Goal: Information Seeking & Learning: Learn about a topic

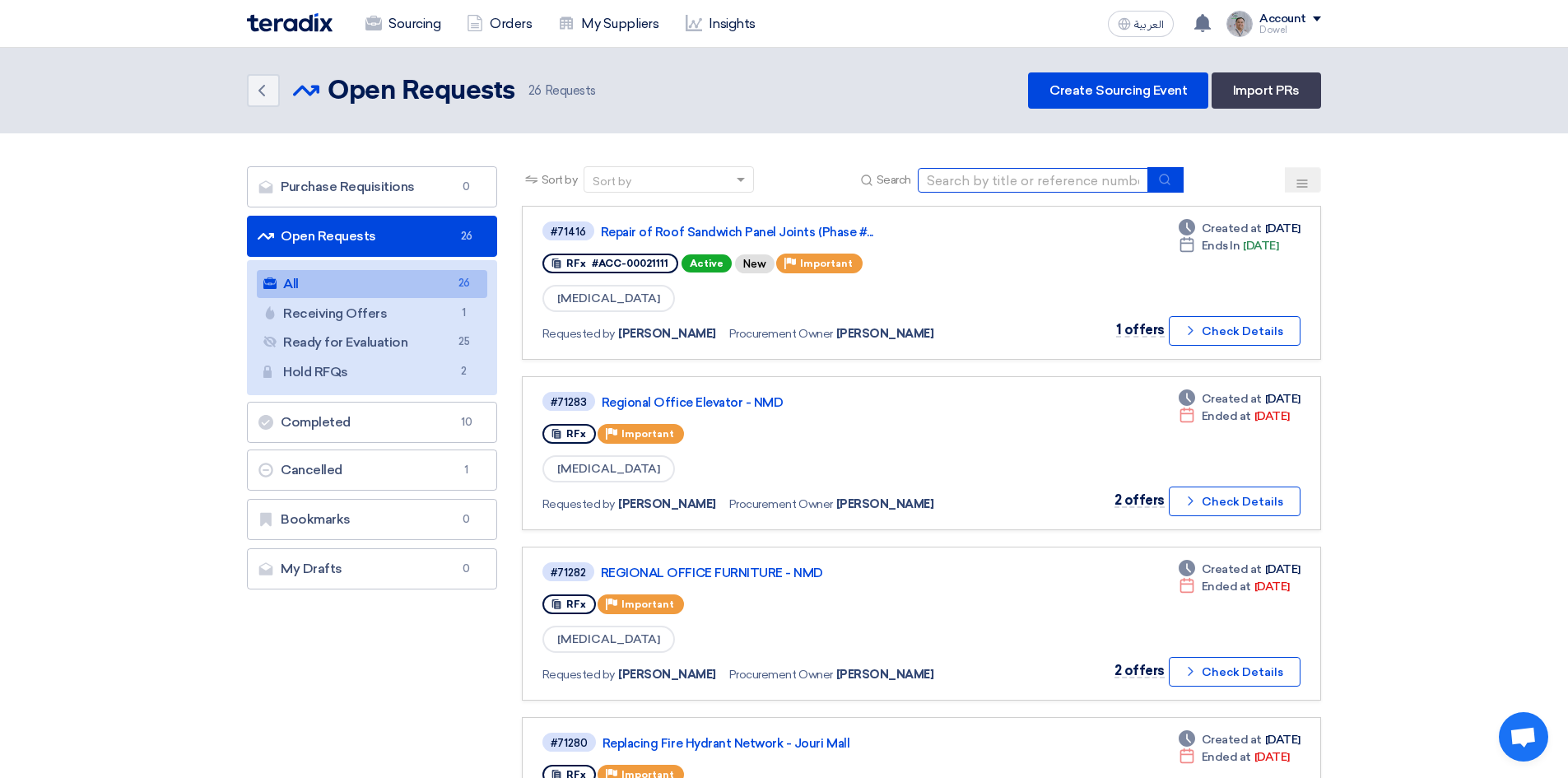
click at [997, 187] on input at bounding box center [1033, 181] width 231 height 25
type input "desk"
click at [1166, 183] on use "submit" at bounding box center [1164, 179] width 11 height 11
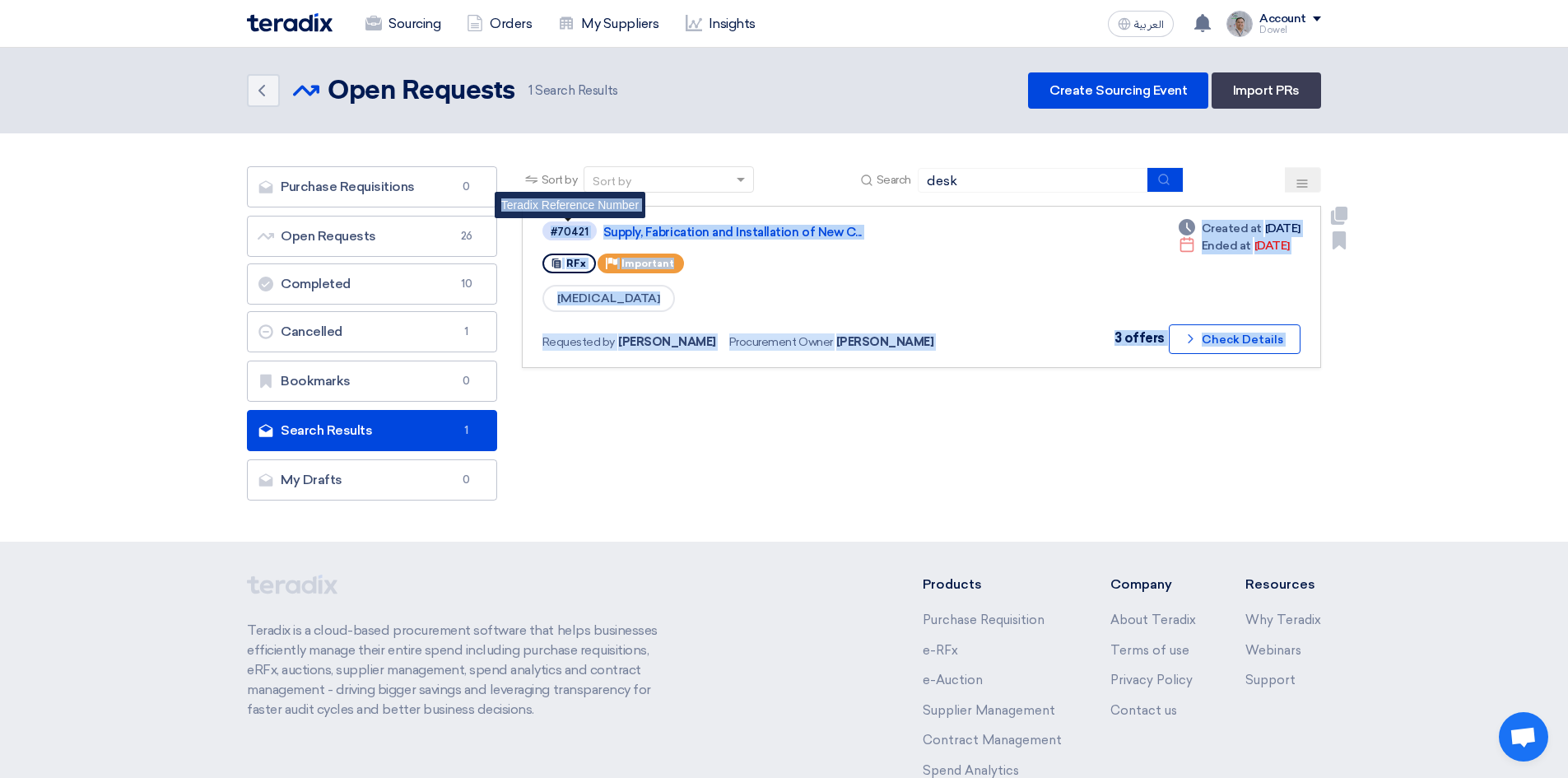
drag, startPoint x: 587, startPoint y: 231, endPoint x: 540, endPoint y: 233, distance: 47.0
click at [573, 234] on div "#70421" at bounding box center [569, 231] width 37 height 11
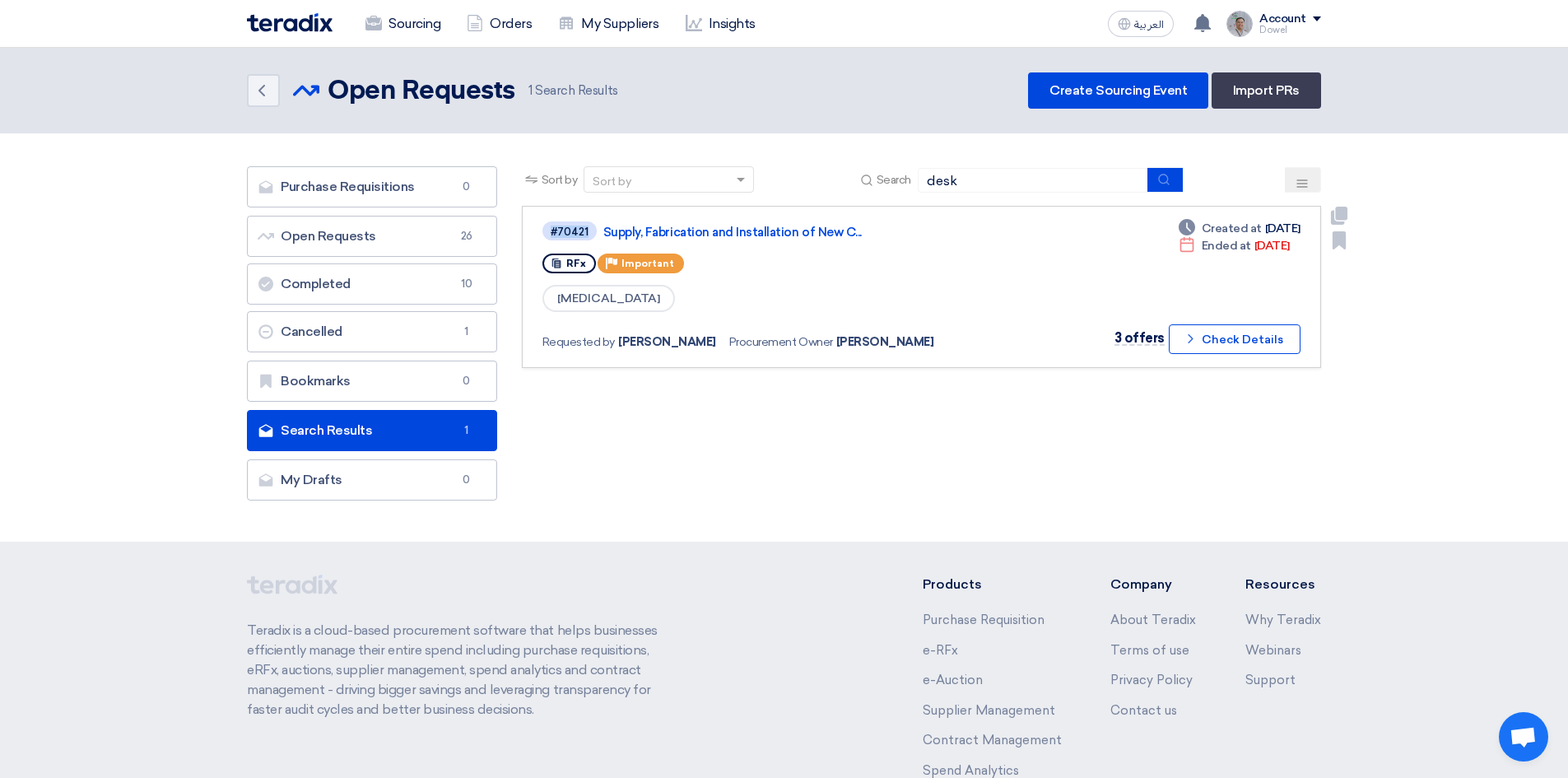
click at [543, 232] on div "#70421" at bounding box center [570, 230] width 56 height 22
copy div "#70421"
click at [660, 232] on link "Supply, Fabrication and Installation of New C..." at bounding box center [809, 232] width 412 height 15
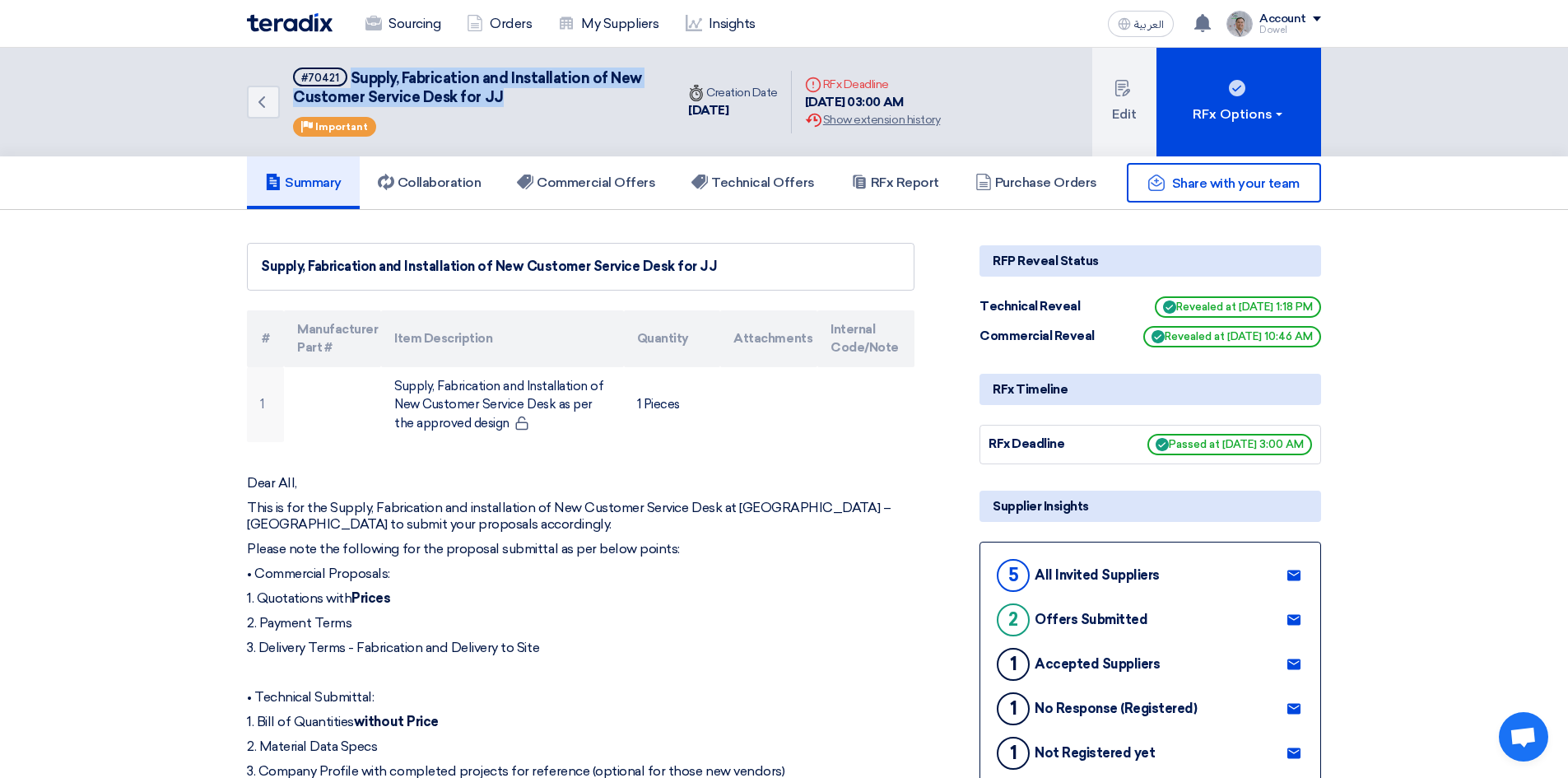
drag, startPoint x: 366, startPoint y: 80, endPoint x: 504, endPoint y: 100, distance: 139.4
click at [504, 100] on h5 "#70421 Supply, Fabrication and Installation of New Customer Service Desk for JJ" at bounding box center [474, 87] width 362 height 40
copy span "Supply, Fabrication and Installation of New Customer Service Desk for JJ"
click at [385, 21] on link "Sourcing" at bounding box center [403, 24] width 102 height 37
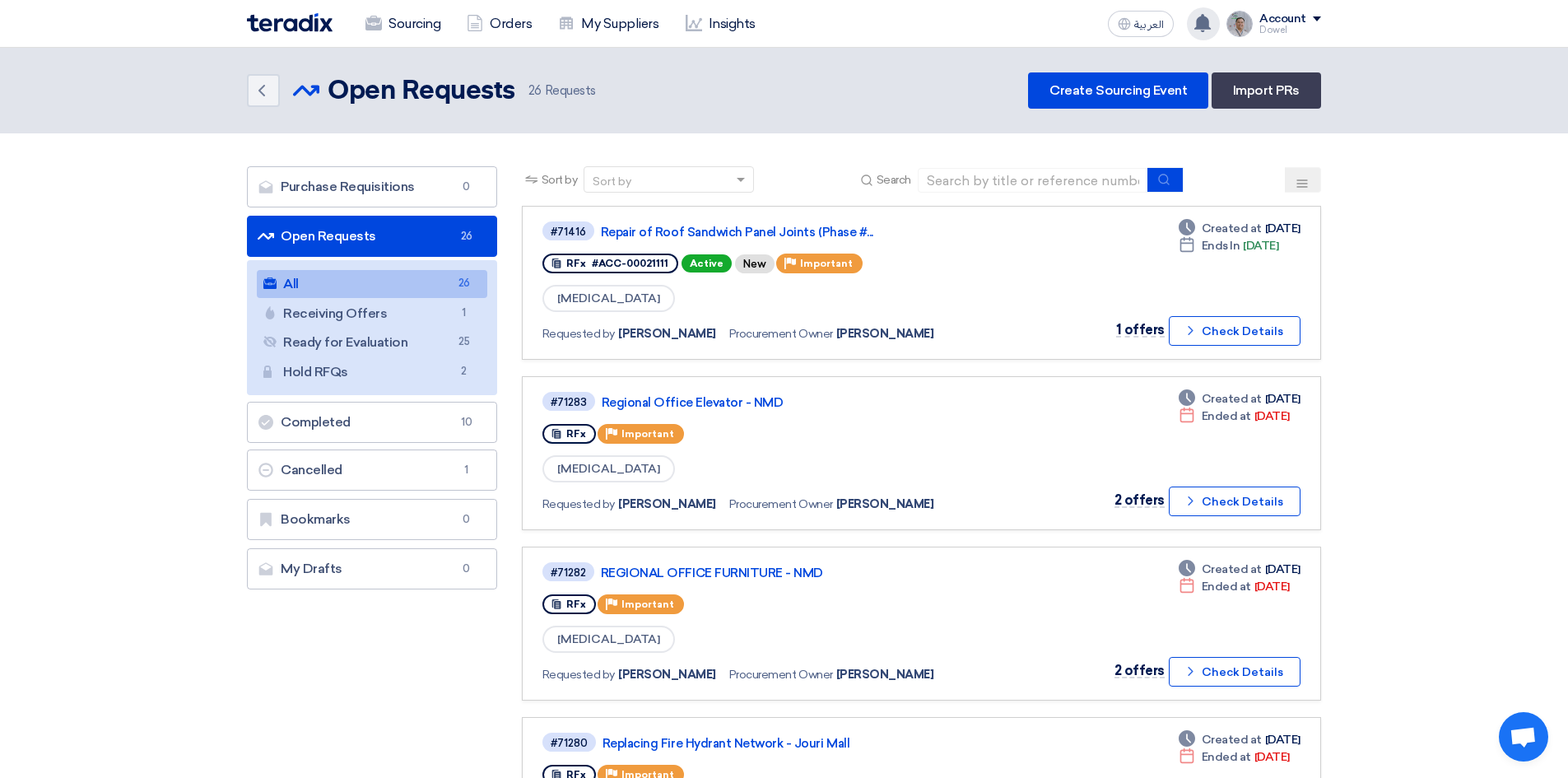
click at [1203, 21] on use at bounding box center [1203, 23] width 17 height 18
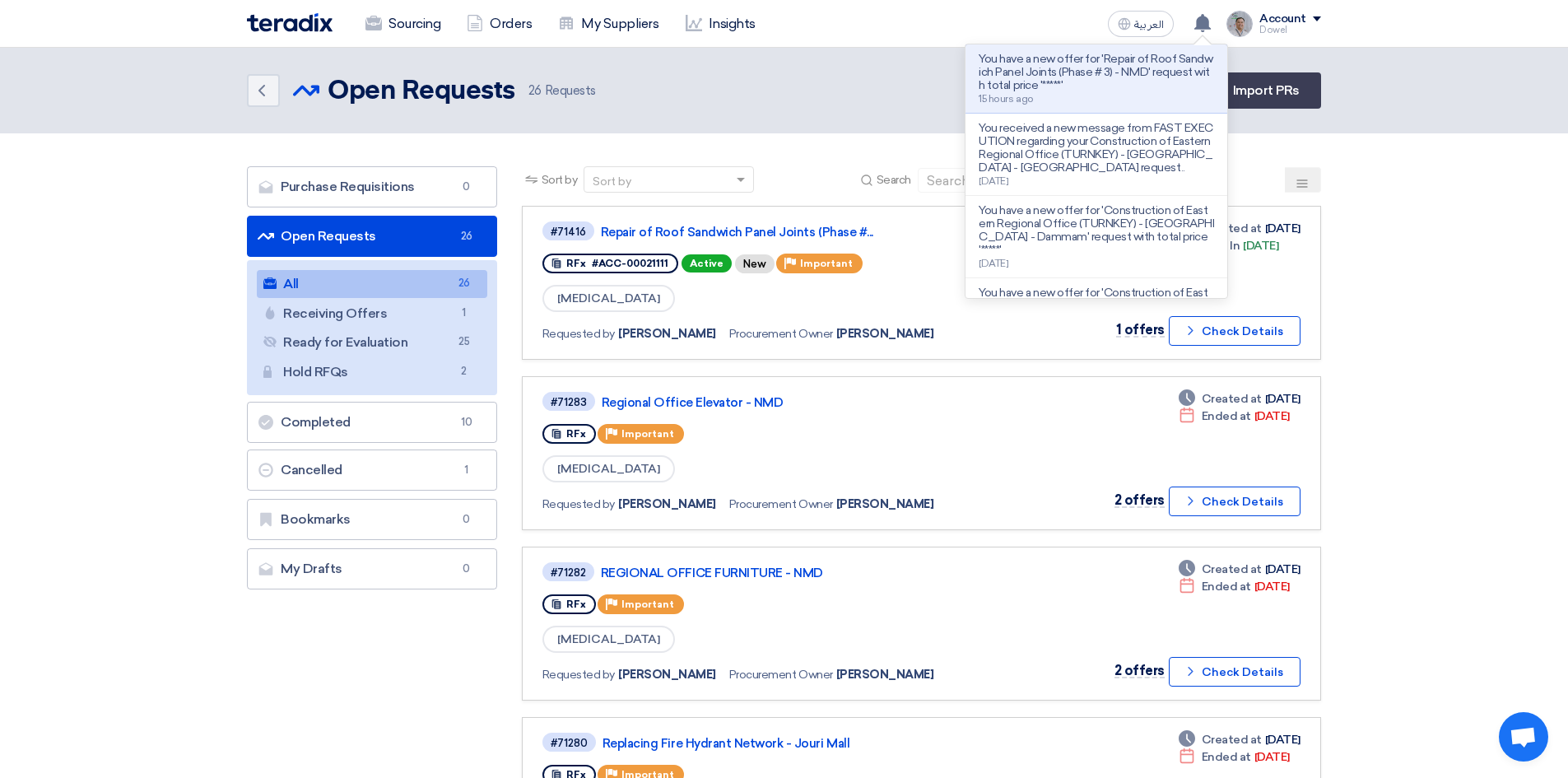
click at [917, 12] on div "Sourcing Orders My Suppliers Insights العربية ع You have a new offer for 'Repai…" at bounding box center [784, 23] width 1099 height 47
